Goal: Navigation & Orientation: Find specific page/section

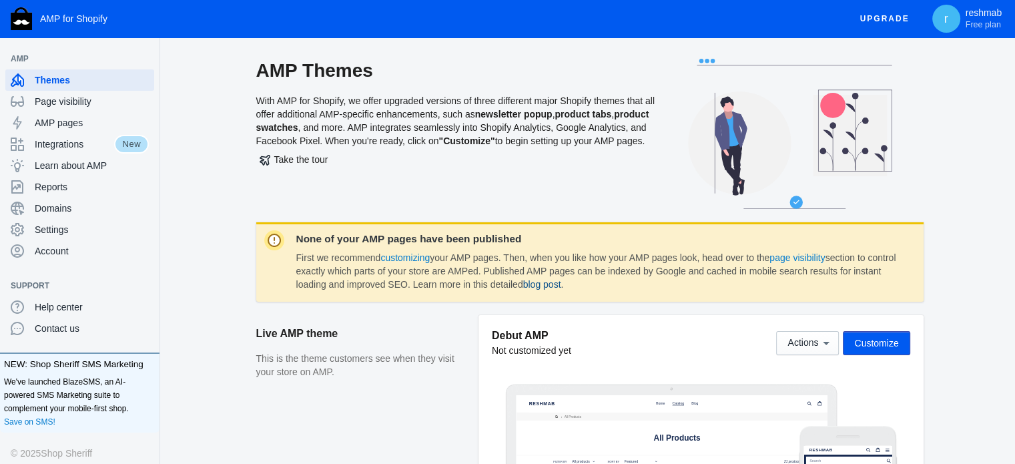
click at [561, 284] on link "blog post" at bounding box center [542, 284] width 38 height 11
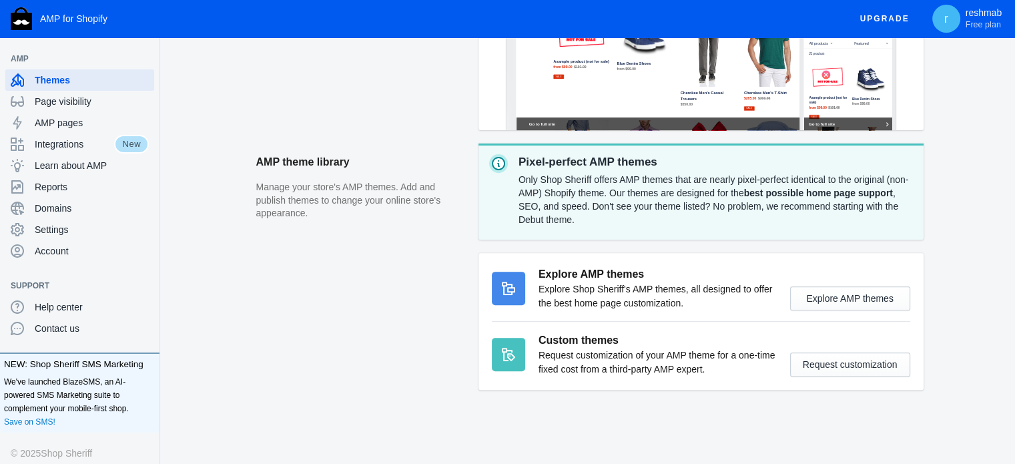
scroll to position [467, 0]
drag, startPoint x: 535, startPoint y: 272, endPoint x: 634, endPoint y: 266, distance: 98.9
click at [634, 266] on div "Explore AMP themes Explore Shop Sheriff's AMP themes, all designed to offer the…" at bounding box center [701, 288] width 418 height 44
drag, startPoint x: 578, startPoint y: 298, endPoint x: 764, endPoint y: 303, distance: 185.6
click at [737, 295] on p "Explore Shop Sheriff's AMP themes, all designed to offer the best home page cus…" at bounding box center [658, 296] width 238 height 28
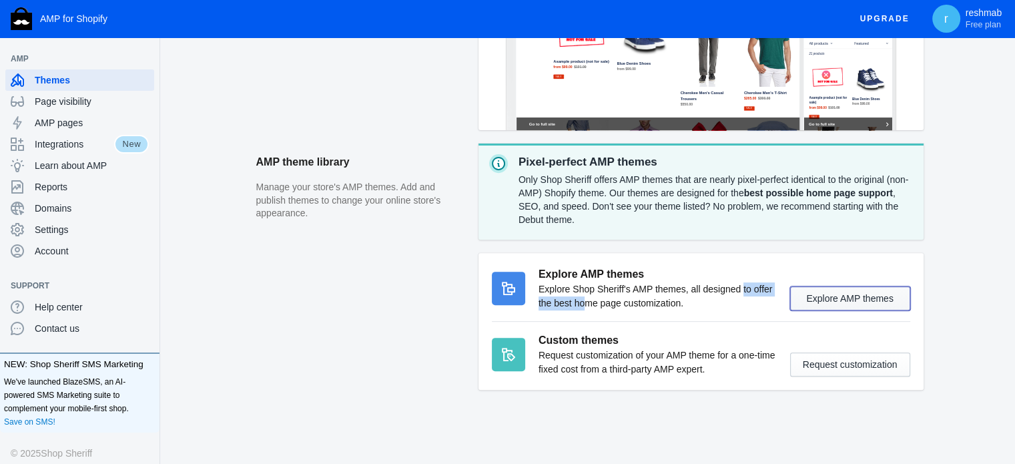
click at [806, 301] on button "Explore AMP themes" at bounding box center [850, 298] width 120 height 24
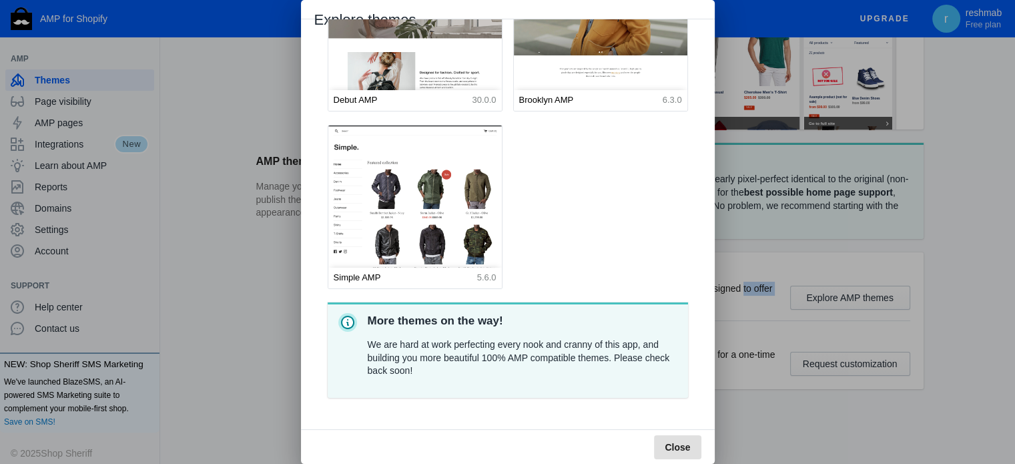
scroll to position [101, 0]
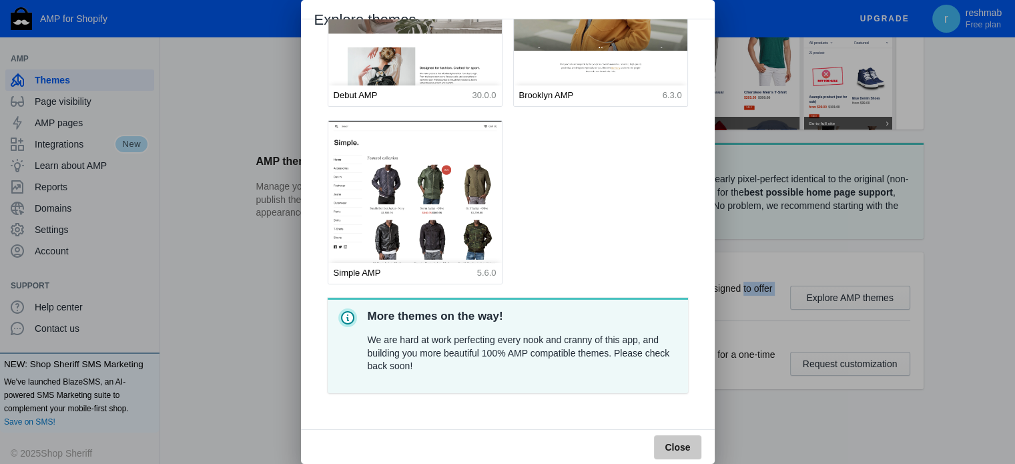
click at [670, 450] on span "Close" at bounding box center [677, 447] width 25 height 11
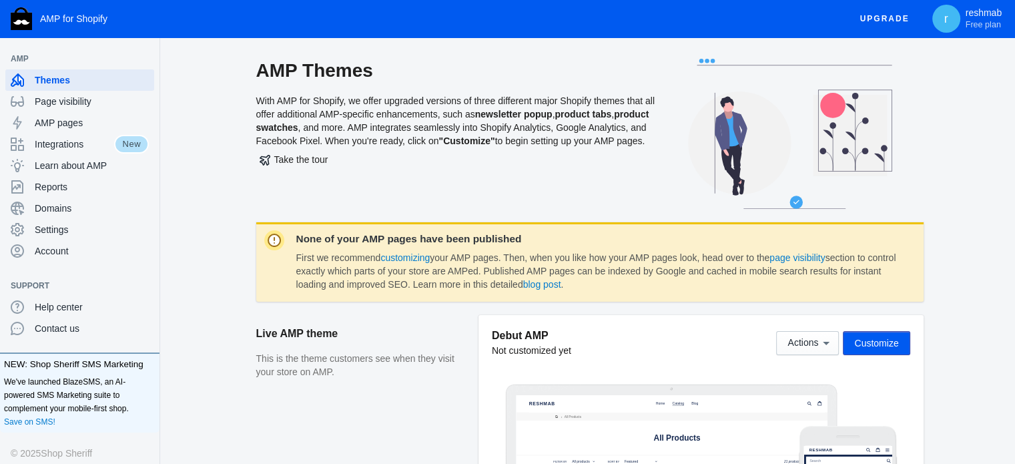
scroll to position [467, 0]
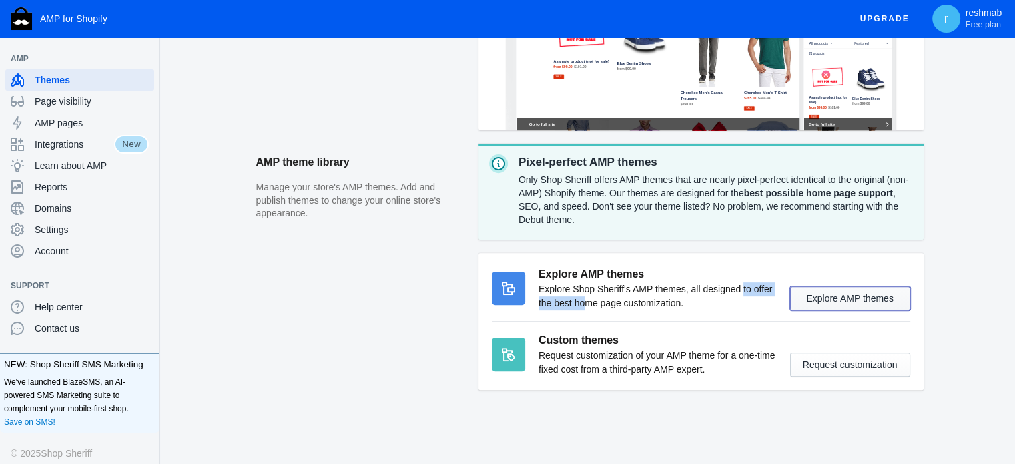
click at [864, 301] on button "Explore AMP themes" at bounding box center [850, 298] width 120 height 24
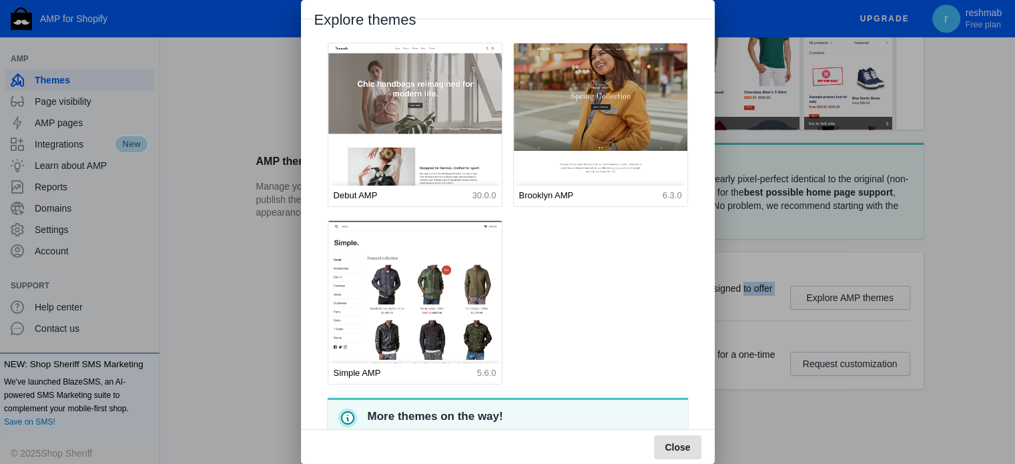
scroll to position [0, 0]
click at [667, 450] on span "Close" at bounding box center [677, 447] width 25 height 11
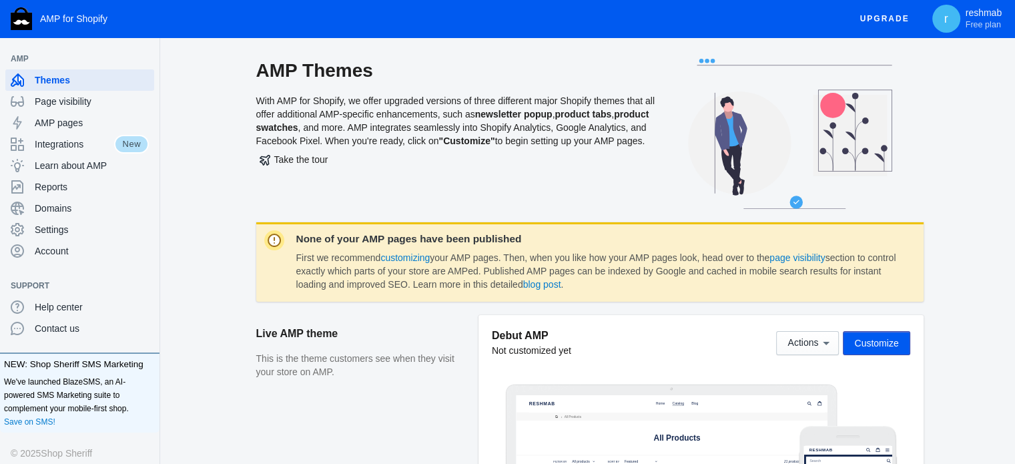
scroll to position [467, 0]
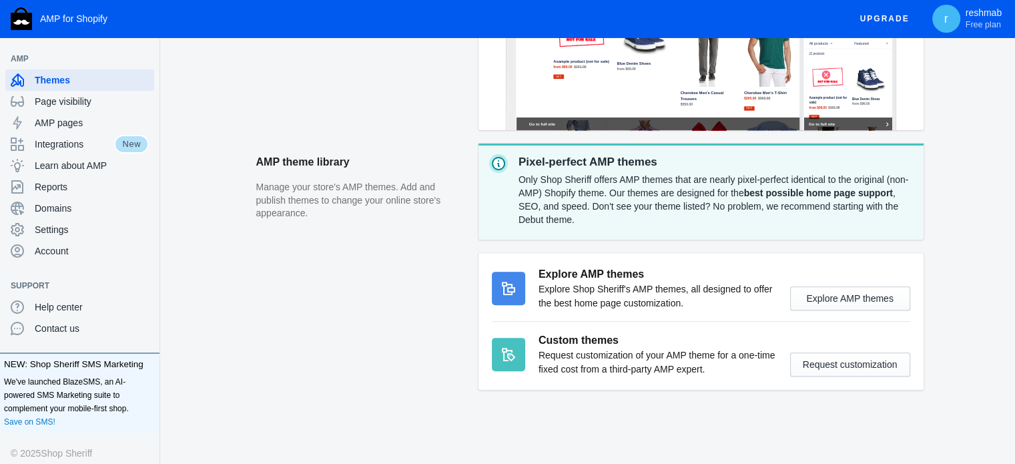
click at [370, 284] on aside "AMP theme library Manage your store's AMP themes. Add and publish themes to cha…" at bounding box center [367, 273] width 222 height 260
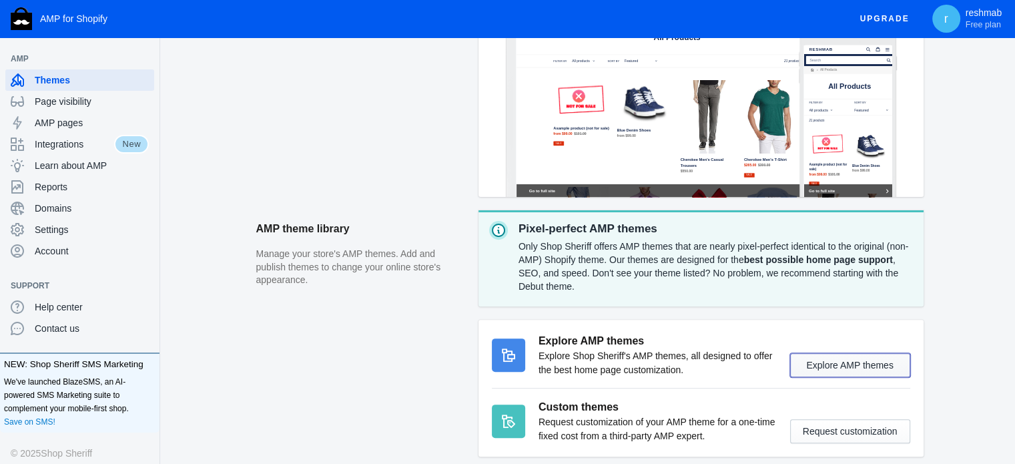
click at [867, 357] on button "Explore AMP themes" at bounding box center [850, 365] width 120 height 24
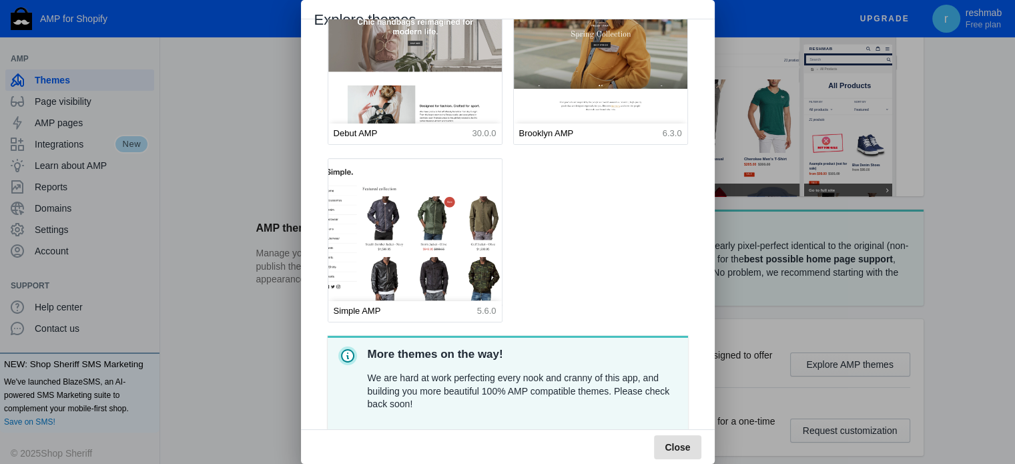
scroll to position [101, 0]
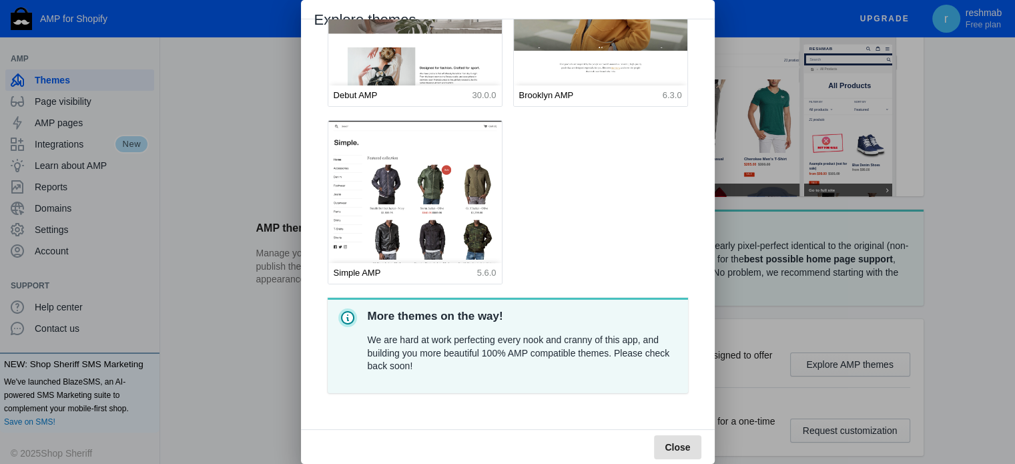
click at [682, 447] on span "Close" at bounding box center [677, 447] width 25 height 11
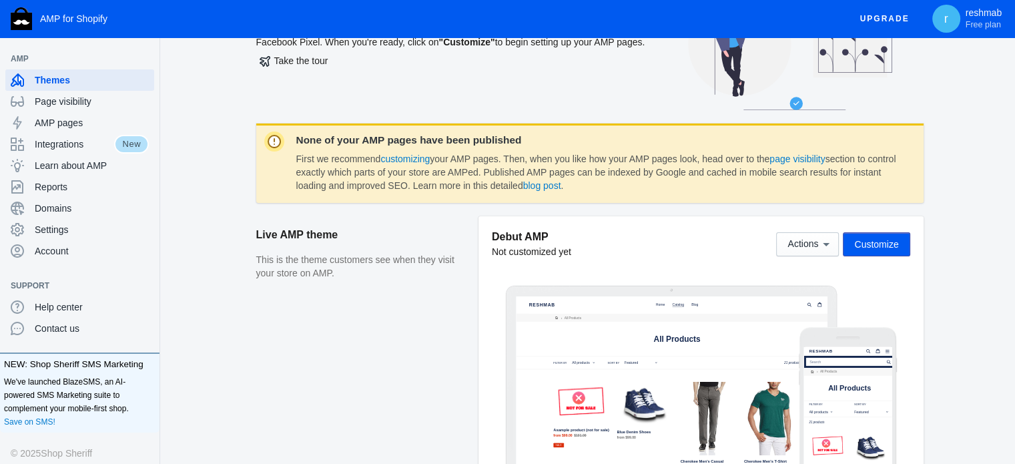
scroll to position [0, 0]
